Goal: Find specific page/section: Find specific page/section

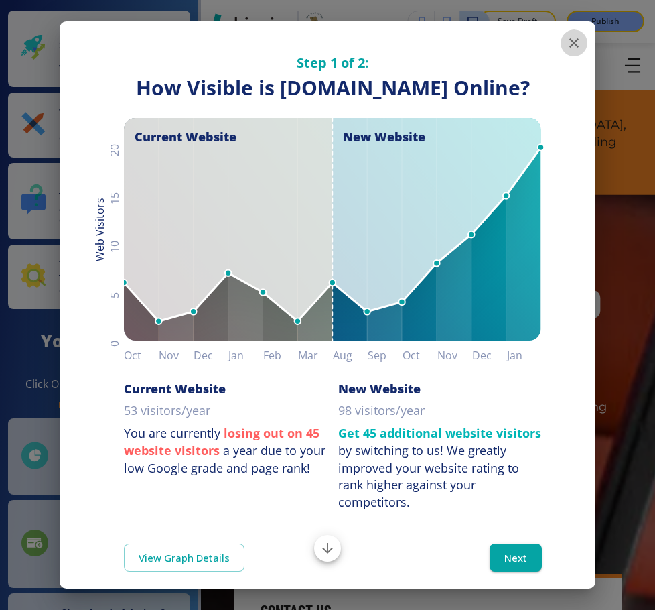
click at [569, 44] on icon "button" at bounding box center [574, 43] width 16 height 16
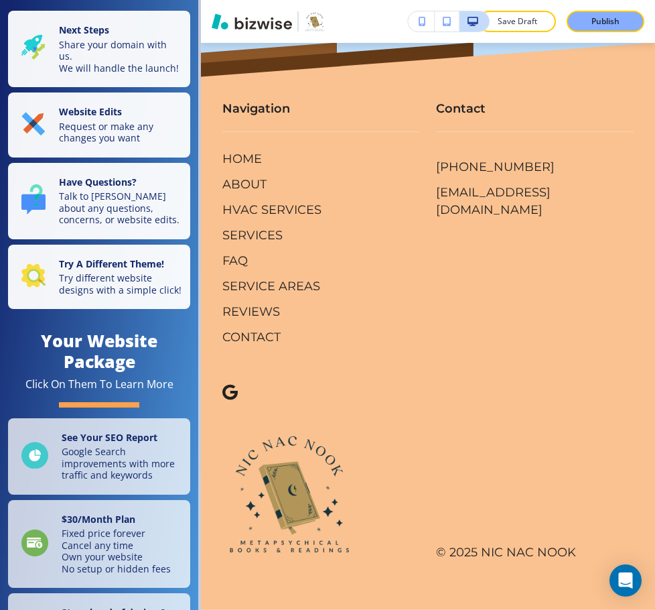
scroll to position [10121, 0]
